Goal: Information Seeking & Learning: Learn about a topic

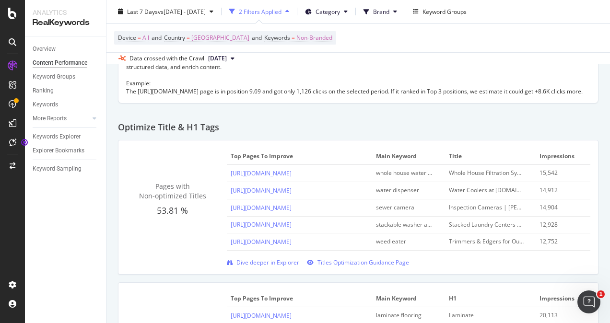
scroll to position [332, 0]
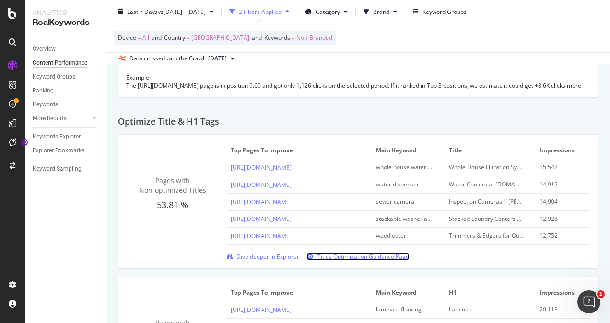
click at [374, 261] on span "Titles Optimization Guidance Page" at bounding box center [364, 257] width 92 height 8
